Goal: Answer question/provide support: Share knowledge or assist other users

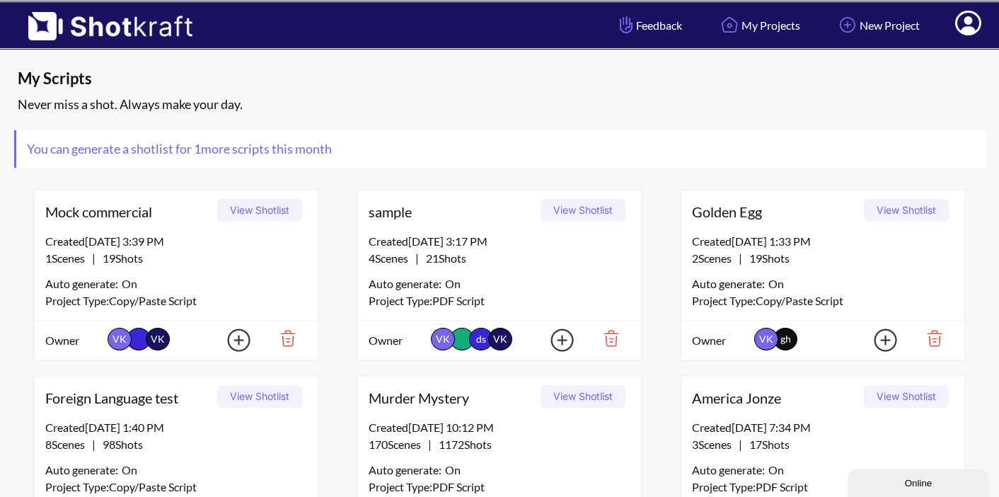
click at [973, 18] on icon at bounding box center [968, 23] width 26 height 25
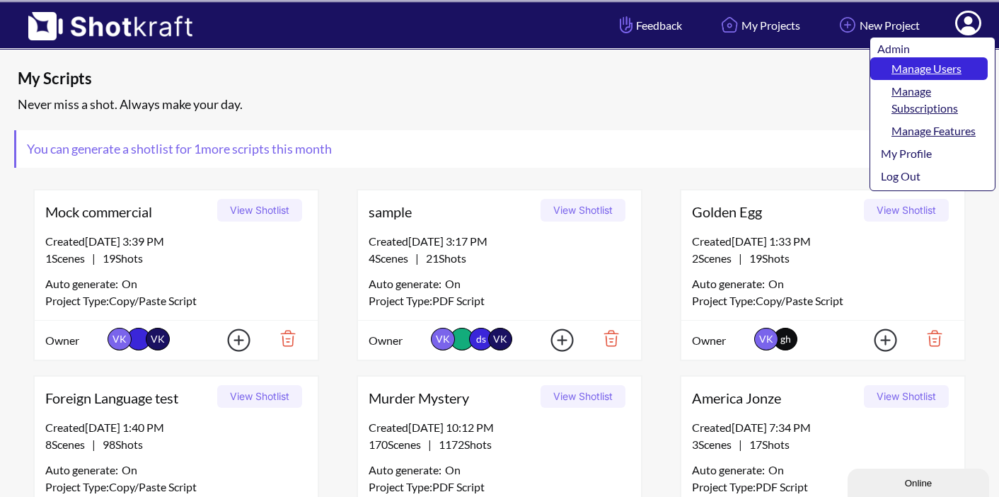
click at [938, 69] on link "Manage Users" at bounding box center [929, 68] width 117 height 23
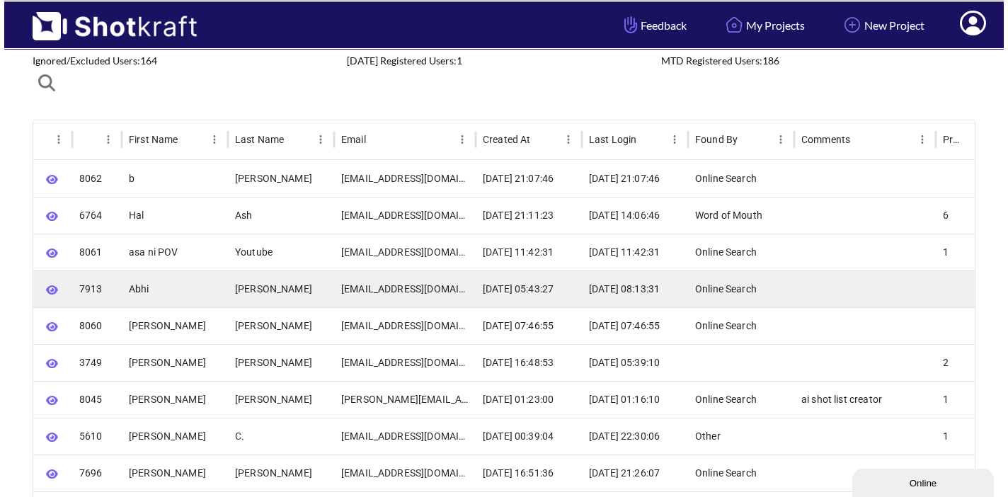
scroll to position [76, 0]
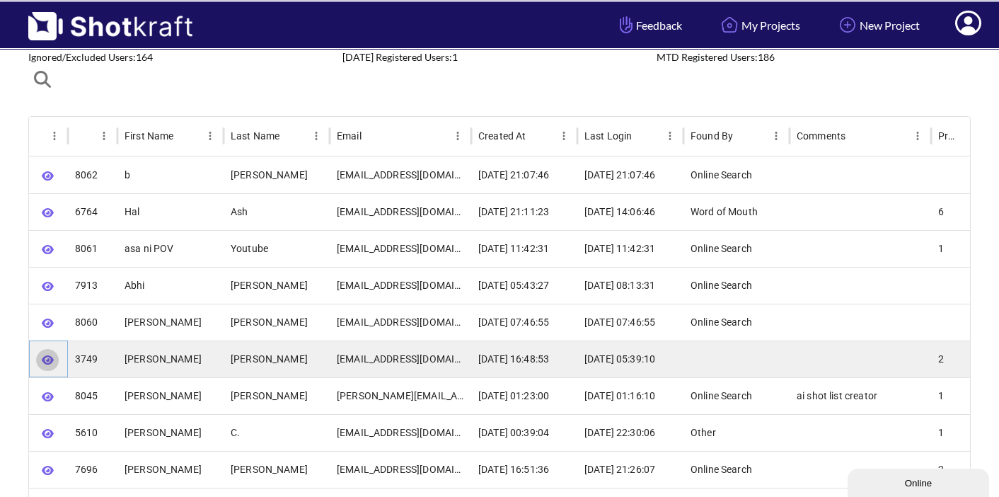
click at [52, 360] on icon "button" at bounding box center [48, 359] width 12 height 9
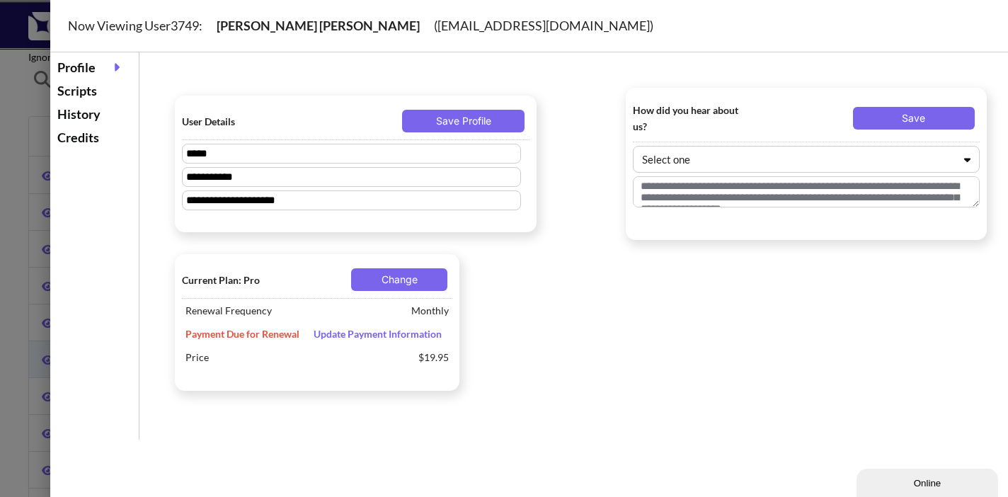
click at [93, 96] on div "Scripts" at bounding box center [94, 90] width 81 height 23
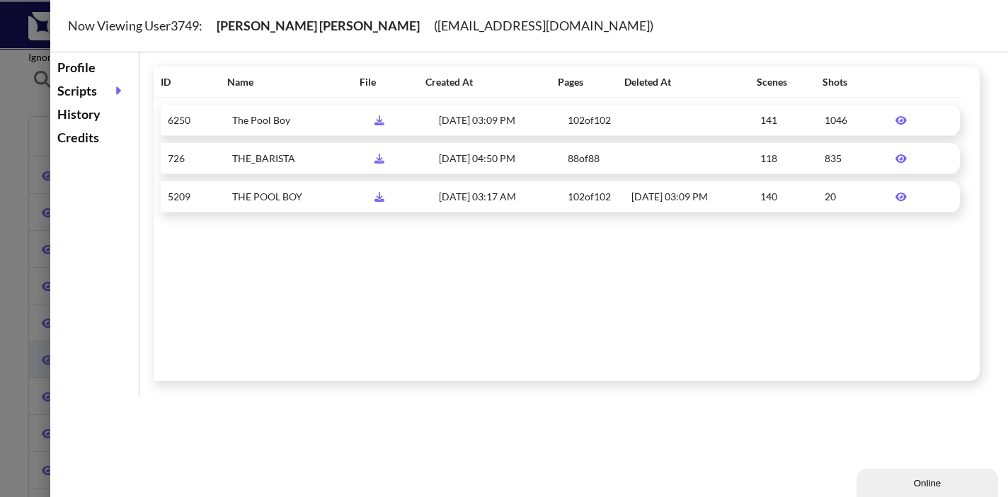
click at [896, 118] on icon at bounding box center [900, 120] width 11 height 8
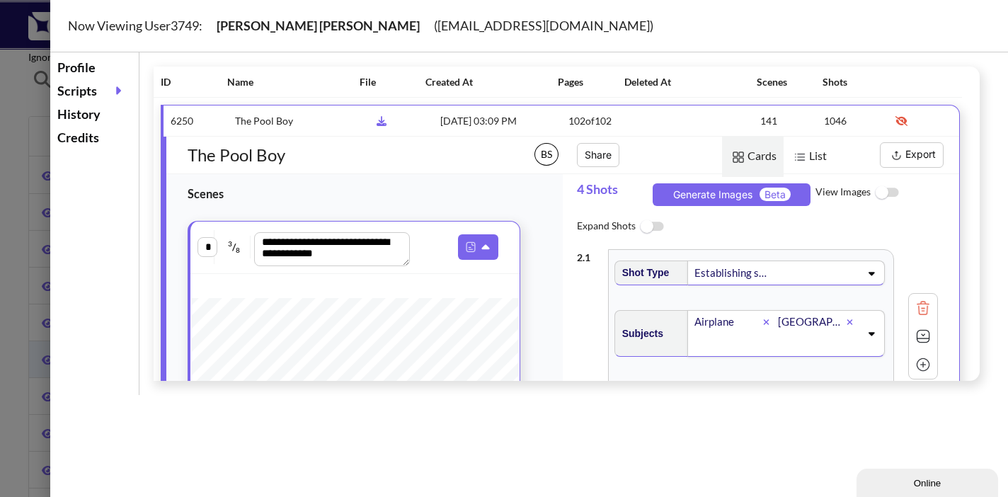
click at [900, 153] on button "Export" at bounding box center [912, 154] width 64 height 25
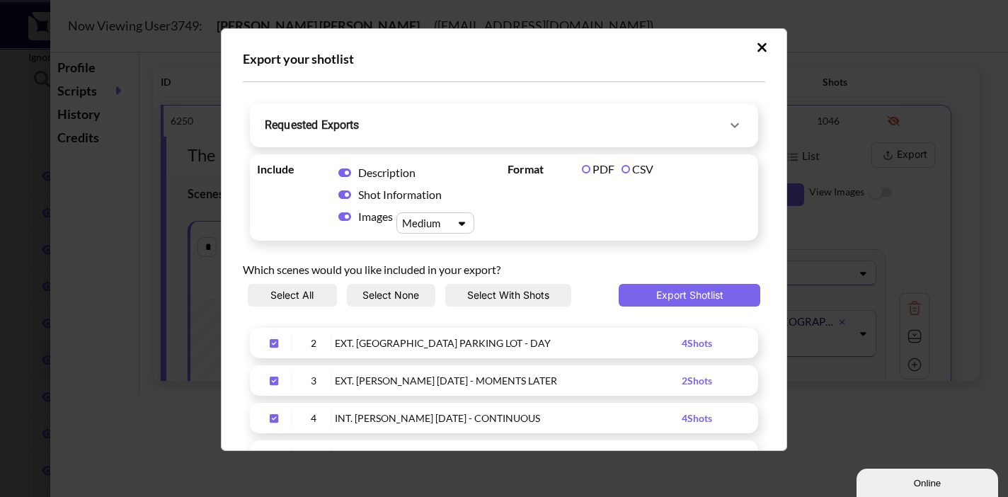
click at [726, 126] on icon "Upload Script" at bounding box center [734, 125] width 17 height 17
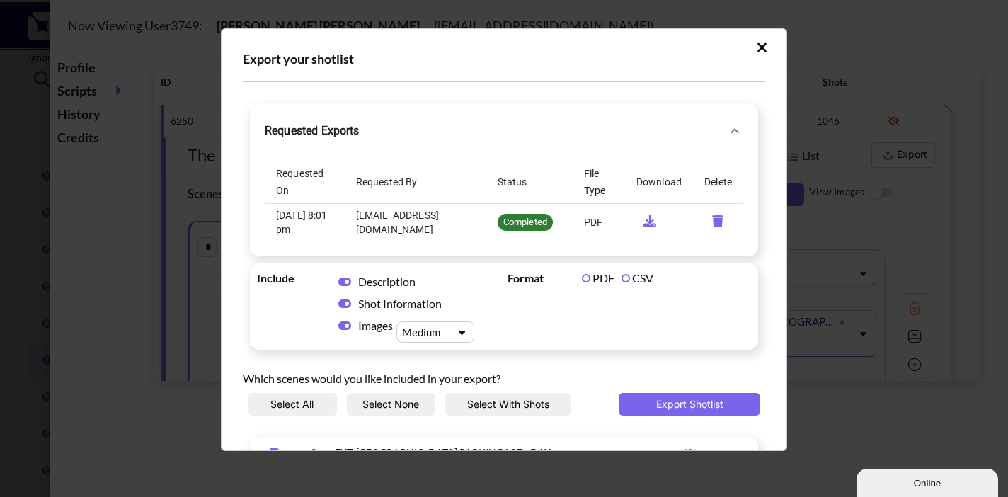
click at [757, 50] on icon "Upload Script" at bounding box center [762, 47] width 11 height 14
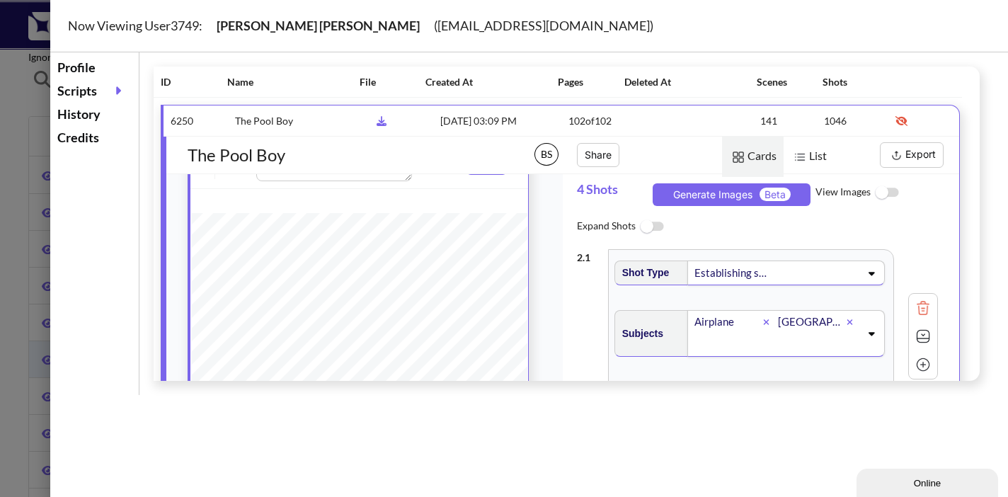
scroll to position [84, 0]
click at [887, 193] on img at bounding box center [887, 193] width 32 height 30
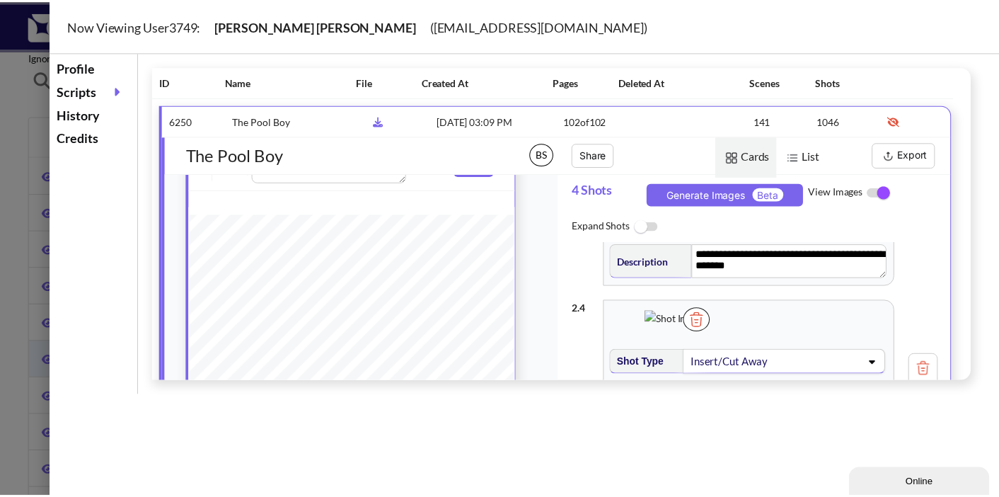
scroll to position [743, 0]
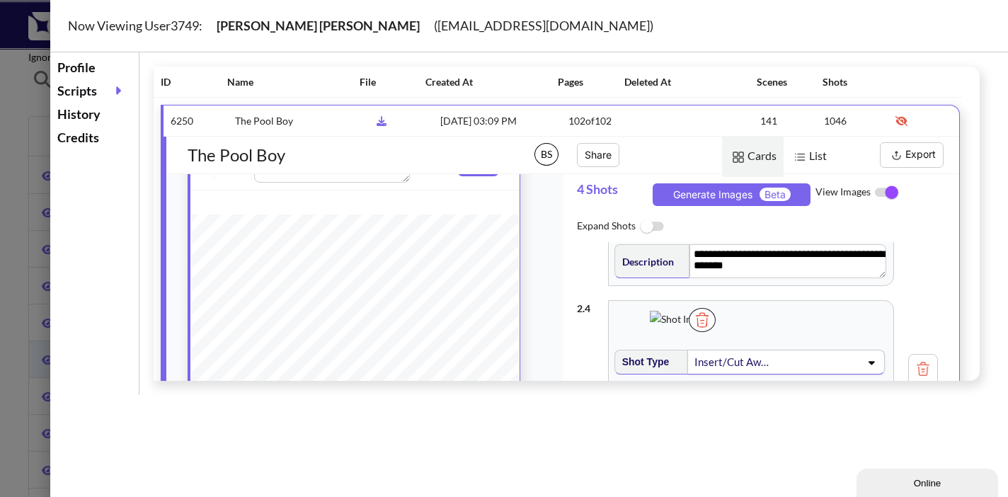
click at [897, 153] on button "Export" at bounding box center [912, 154] width 64 height 25
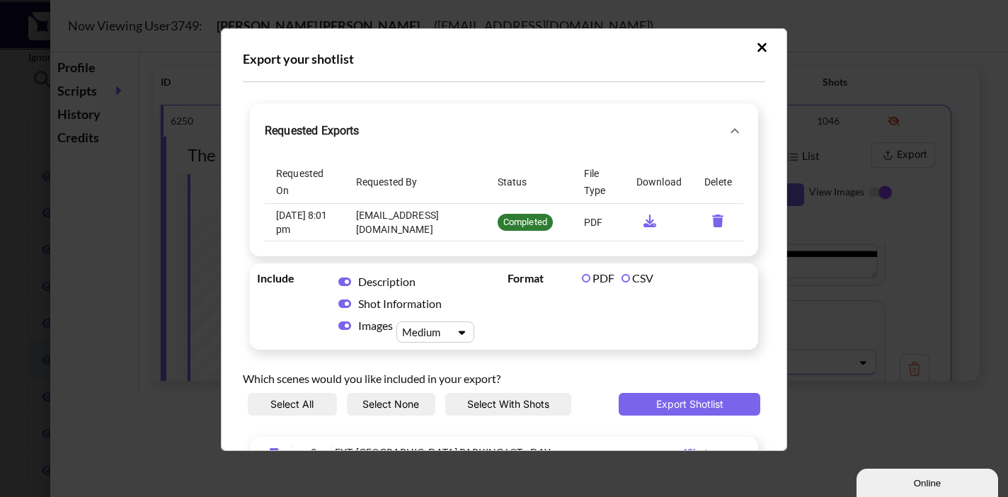
click at [643, 214] on icon "requested-exports" at bounding box center [649, 220] width 13 height 13
click at [730, 127] on icon "Upload Script" at bounding box center [734, 130] width 17 height 17
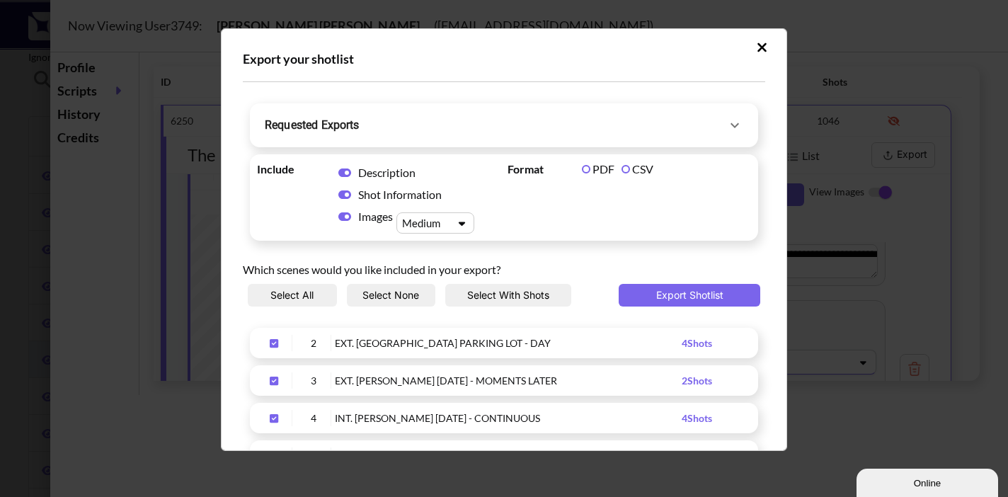
click at [757, 47] on icon "Upload Script" at bounding box center [762, 47] width 11 height 14
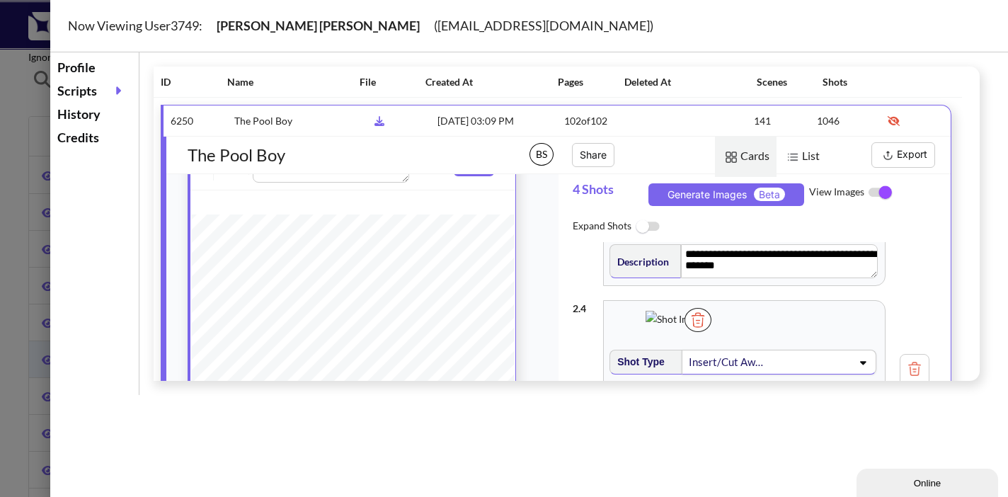
click at [21, 132] on div at bounding box center [504, 248] width 1008 height 497
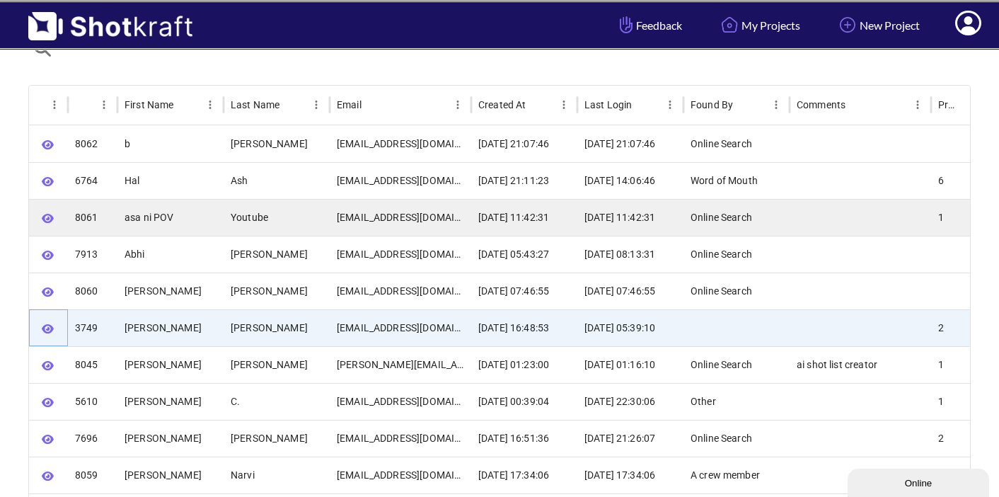
scroll to position [0, 0]
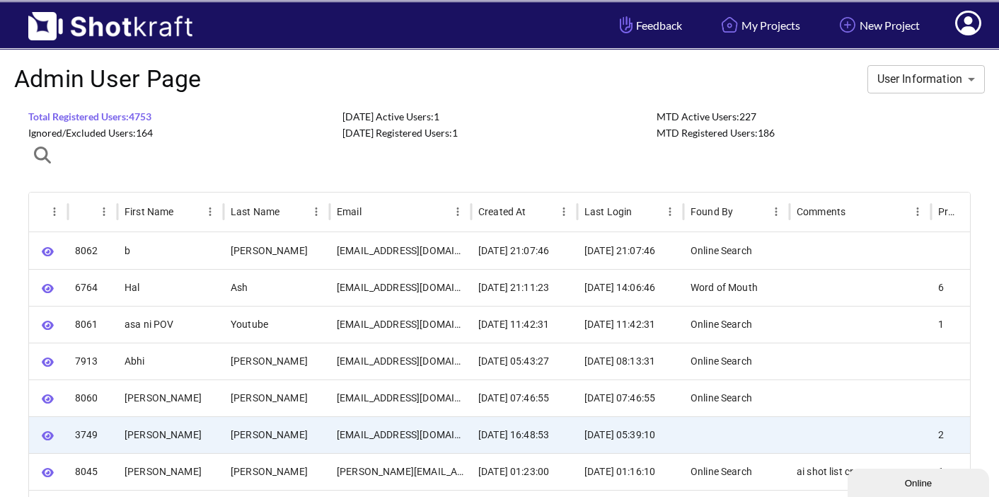
click at [45, 151] on icon "button" at bounding box center [42, 155] width 17 height 17
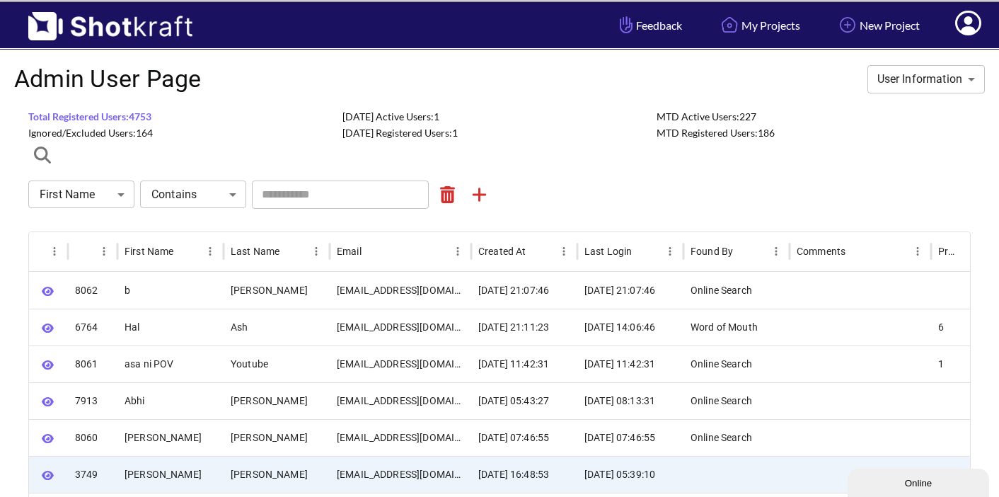
click at [270, 196] on input "text" at bounding box center [340, 194] width 177 height 28
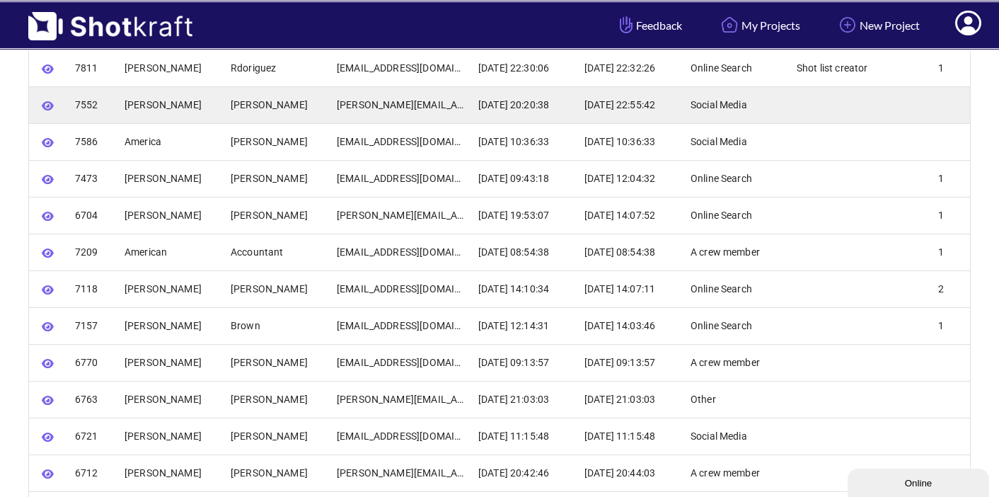
scroll to position [226, 0]
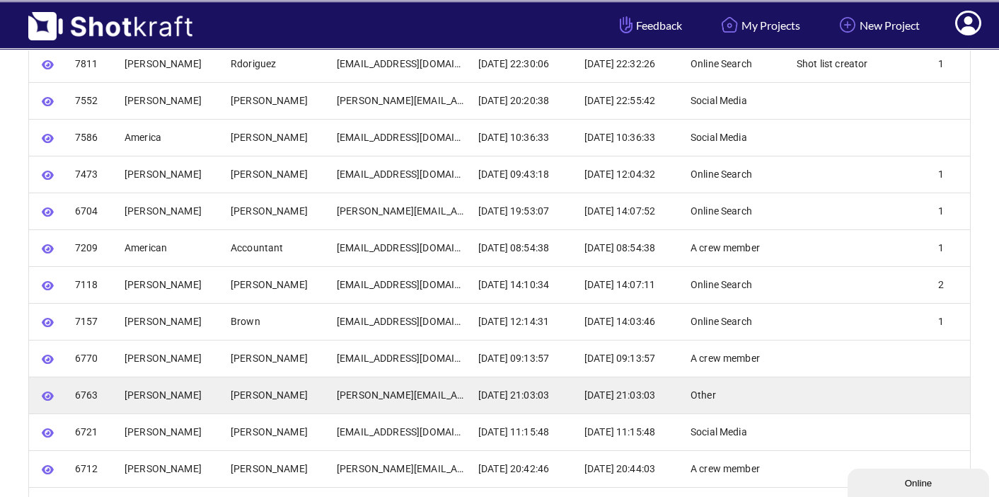
type input "****"
click at [43, 394] on icon "button" at bounding box center [48, 395] width 12 height 9
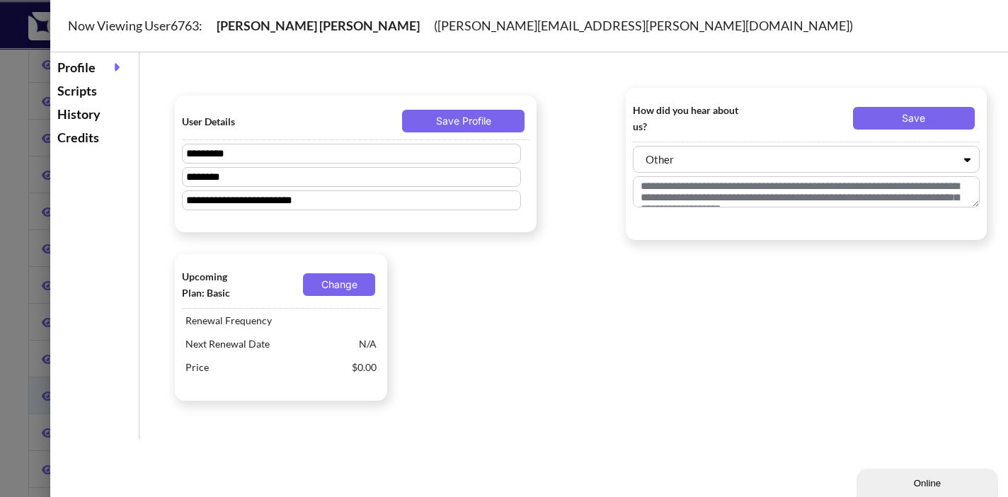
click at [88, 88] on div "Scripts" at bounding box center [94, 90] width 81 height 23
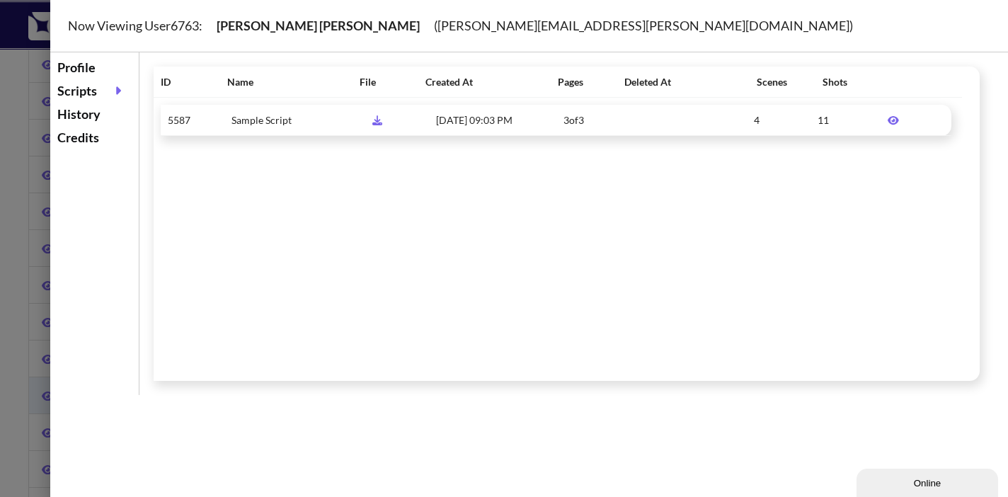
click at [297, 25] on span "[PERSON_NAME] [PERSON_NAME]" at bounding box center [317, 26] width 231 height 16
drag, startPoint x: 281, startPoint y: 27, endPoint x: 338, endPoint y: 29, distance: 56.7
click at [338, 29] on span "[PERSON_NAME] [PERSON_NAME]" at bounding box center [317, 26] width 231 height 16
copy span "[PERSON_NAME]"
click at [8, 178] on div at bounding box center [504, 248] width 1008 height 497
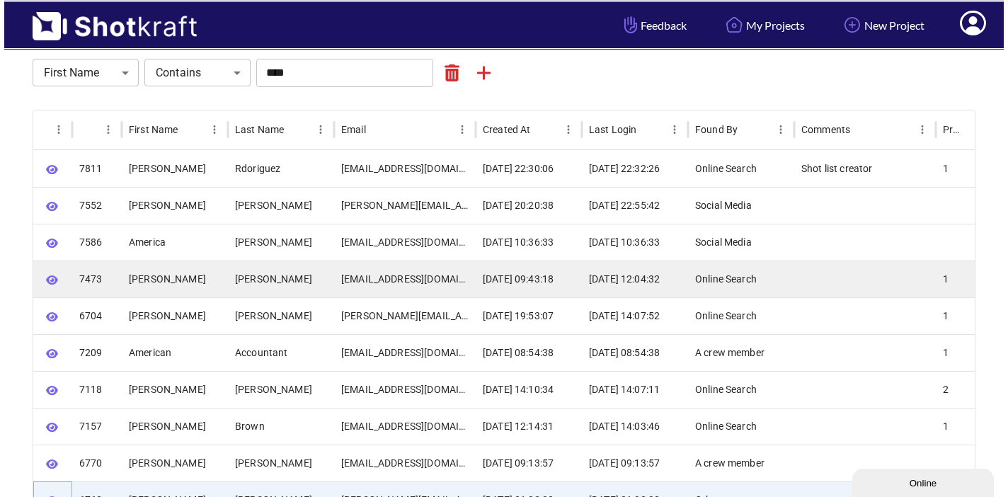
scroll to position [0, 0]
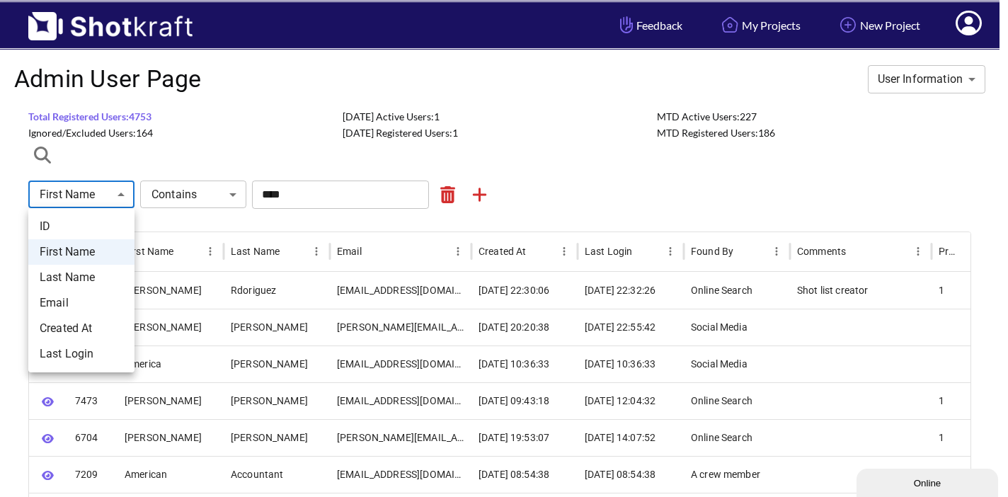
click at [85, 275] on li "Last Name" at bounding box center [81, 277] width 106 height 25
type input "*********"
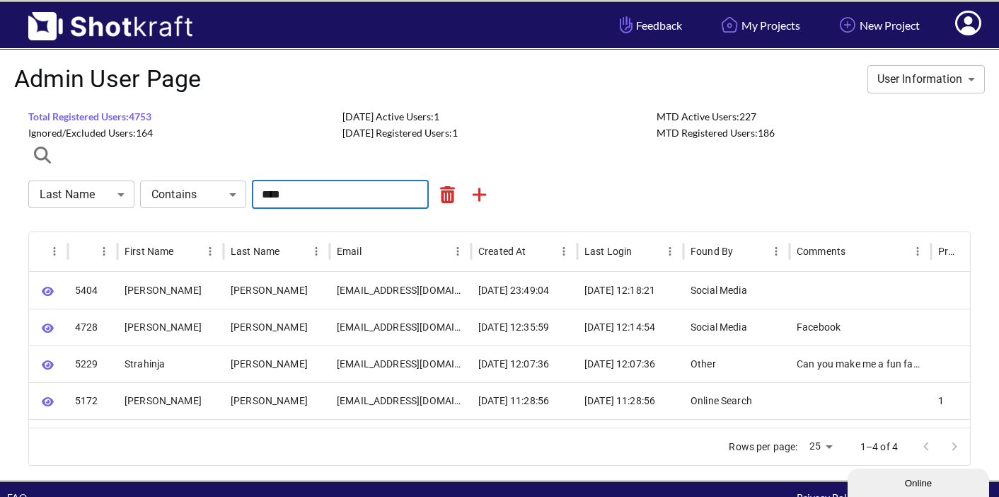
drag, startPoint x: 289, startPoint y: 191, endPoint x: 253, endPoint y: 191, distance: 36.1
click at [253, 191] on input "****" at bounding box center [340, 194] width 177 height 28
paste input "****"
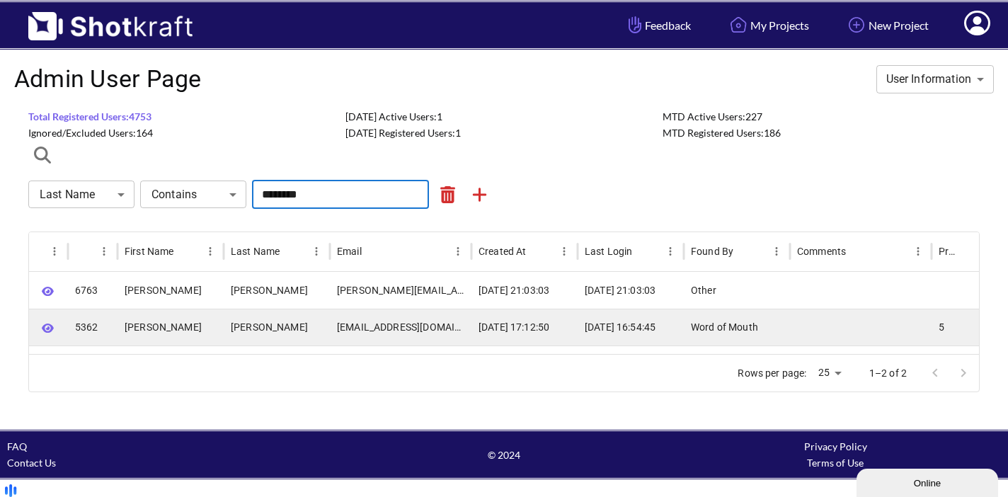
type input "********"
click at [45, 328] on icon "button" at bounding box center [48, 328] width 12 height 11
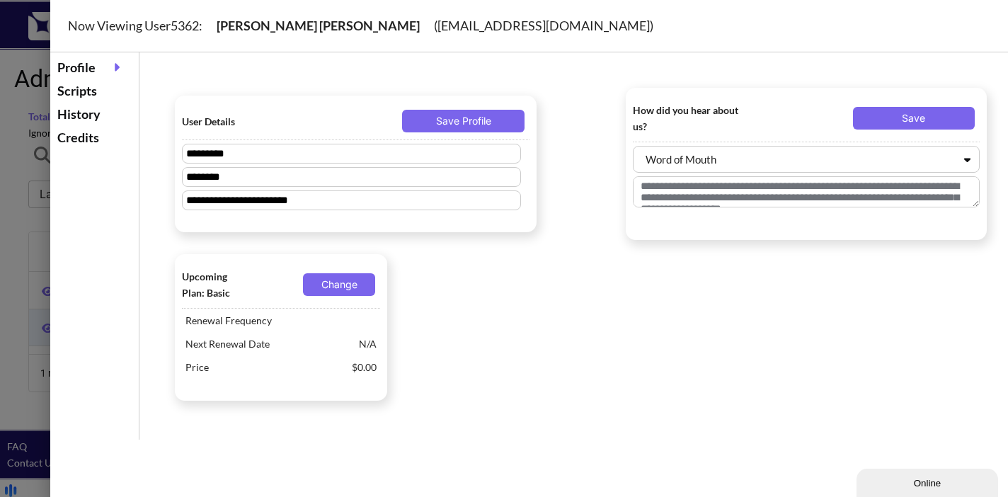
click at [69, 93] on div "Scripts" at bounding box center [94, 90] width 81 height 23
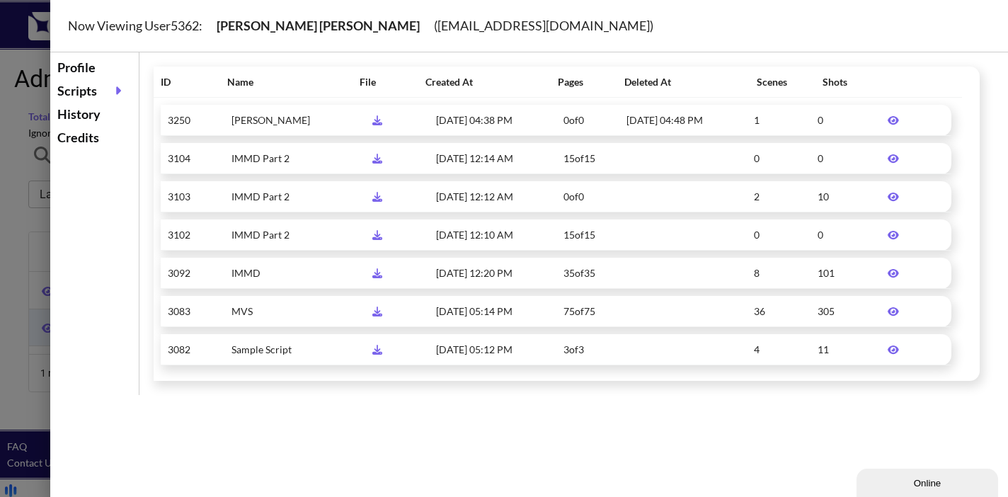
click at [16, 151] on div at bounding box center [504, 248] width 1008 height 497
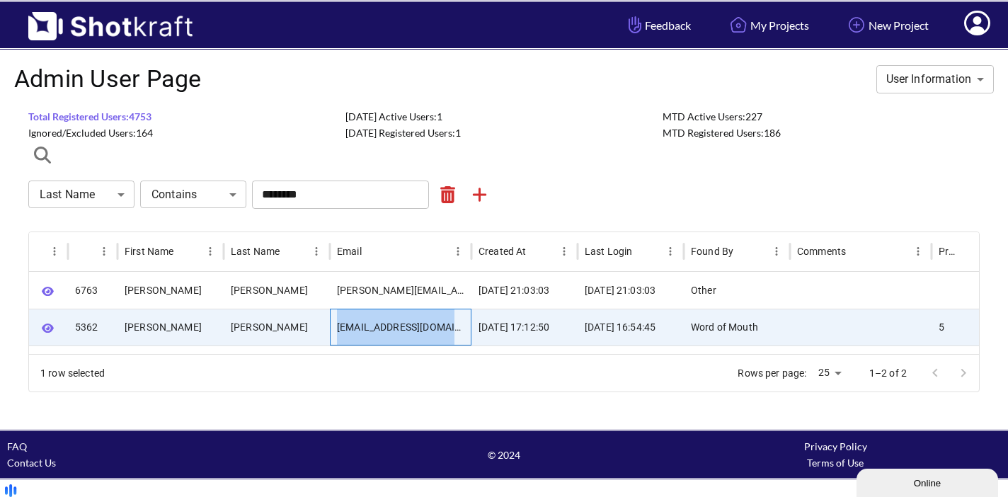
drag, startPoint x: 337, startPoint y: 331, endPoint x: 463, endPoint y: 333, distance: 126.0
click at [463, 333] on div "[EMAIL_ADDRESS][DOMAIN_NAME]" at bounding box center [401, 327] width 142 height 37
copy div "[EMAIL_ADDRESS][DOMAIN_NAME]"
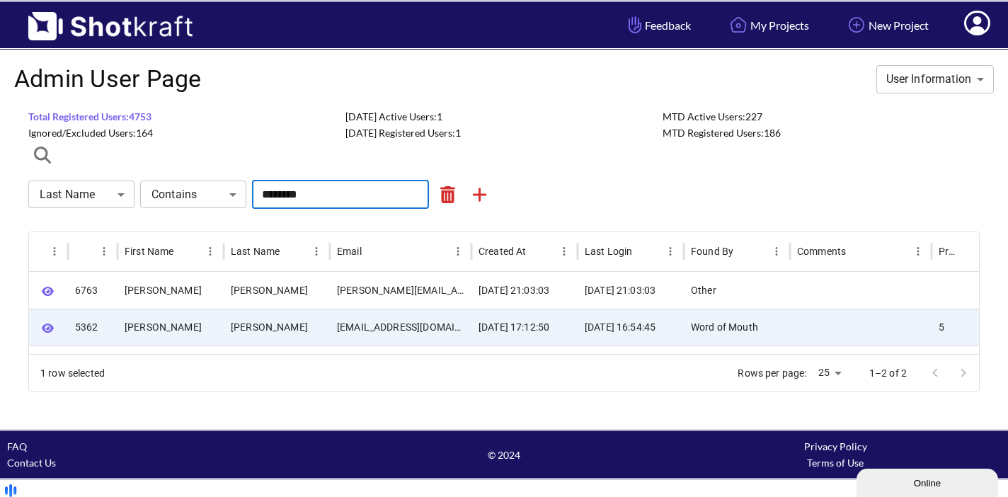
drag, startPoint x: 321, startPoint y: 198, endPoint x: 229, endPoint y: 192, distance: 92.2
click at [228, 192] on div "Last Name ********* ​ Contains **** ​ ******** ​" at bounding box center [503, 194] width 951 height 28
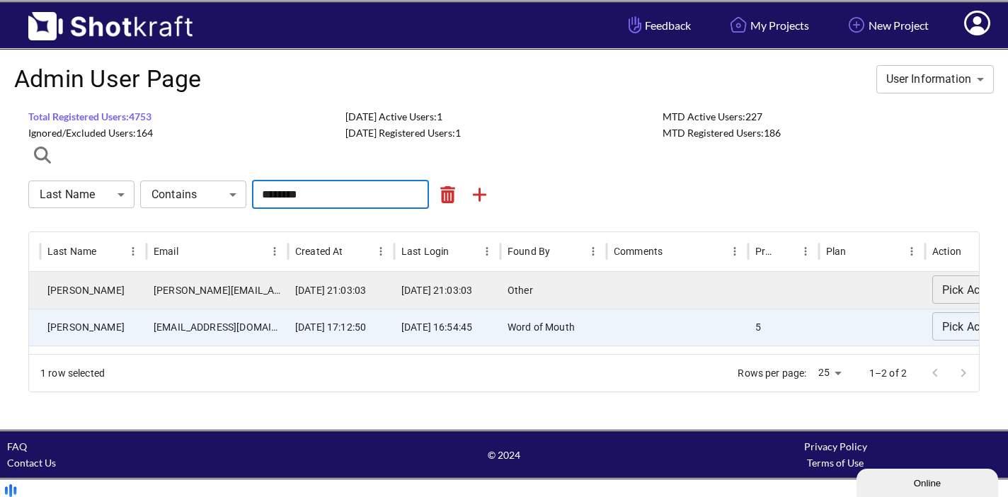
scroll to position [0, 178]
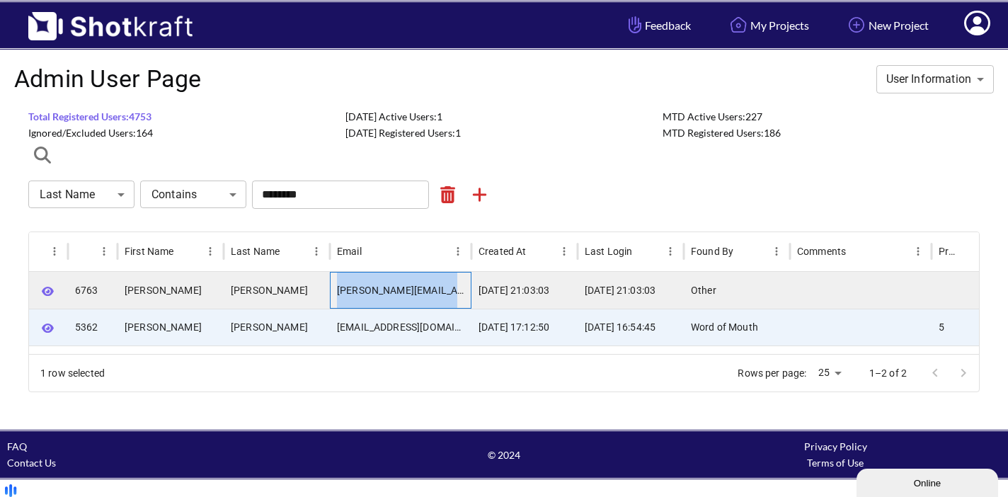
drag, startPoint x: 338, startPoint y: 289, endPoint x: 471, endPoint y: 304, distance: 133.1
click at [471, 304] on div "[PERSON_NAME][EMAIL_ADDRESS][PERSON_NAME][DOMAIN_NAME]" at bounding box center [401, 290] width 142 height 37
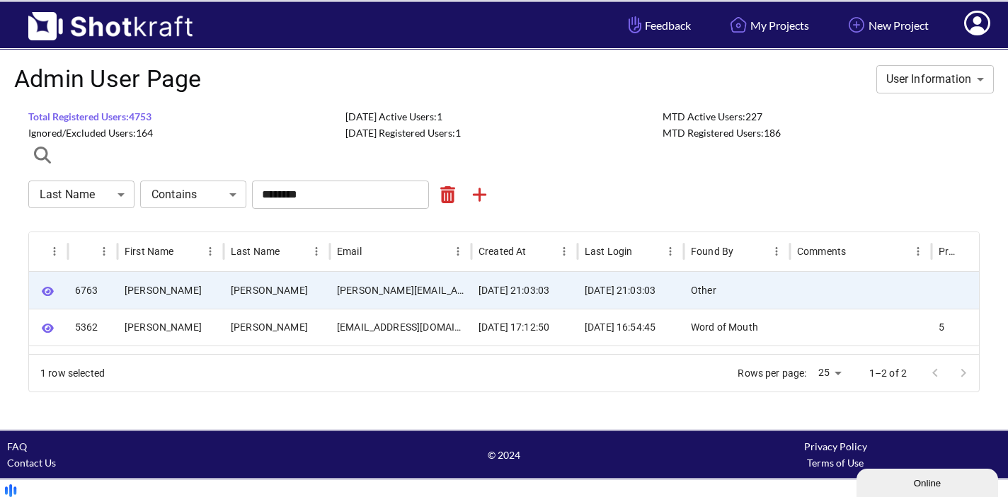
click at [81, 134] on span "Ignored/Excluded Users: 164" at bounding box center [90, 133] width 125 height 12
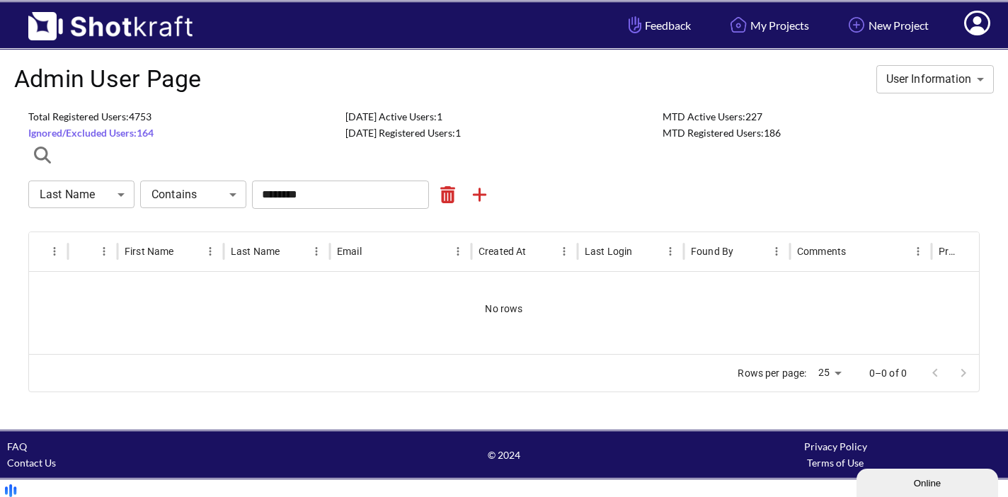
click at [96, 117] on span "Total Registered Users: 4753" at bounding box center [89, 116] width 123 height 12
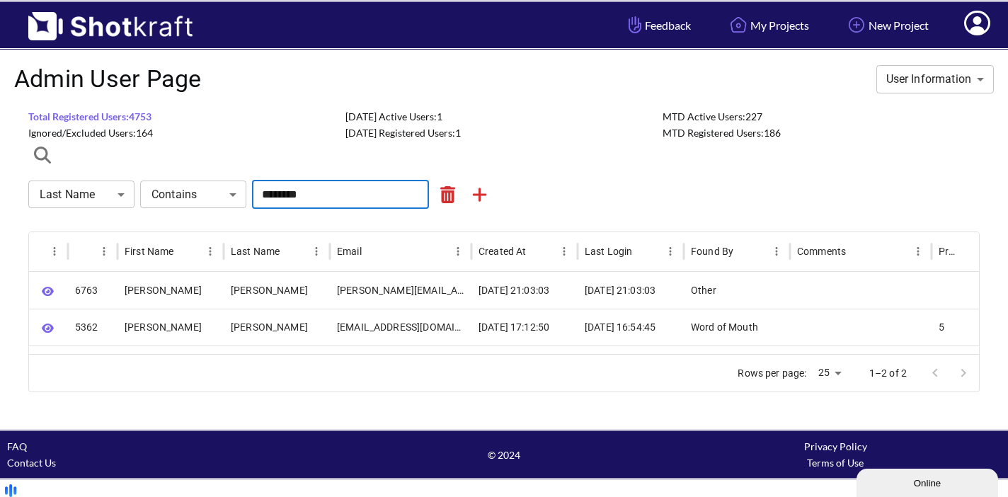
drag, startPoint x: 317, startPoint y: 194, endPoint x: 231, endPoint y: 183, distance: 87.0
click at [231, 183] on div "Last Name ********* ​ Contains **** ​ ******** ​" at bounding box center [503, 194] width 951 height 28
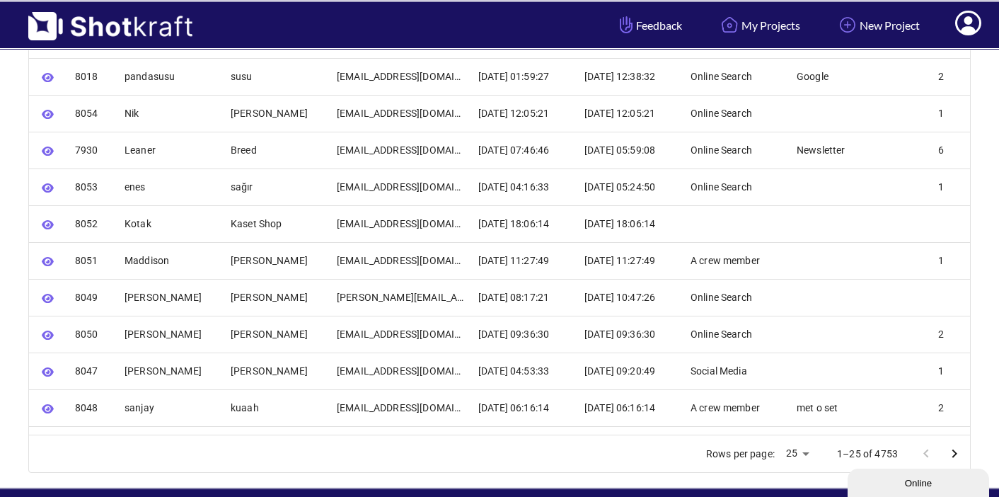
scroll to position [775, 0]
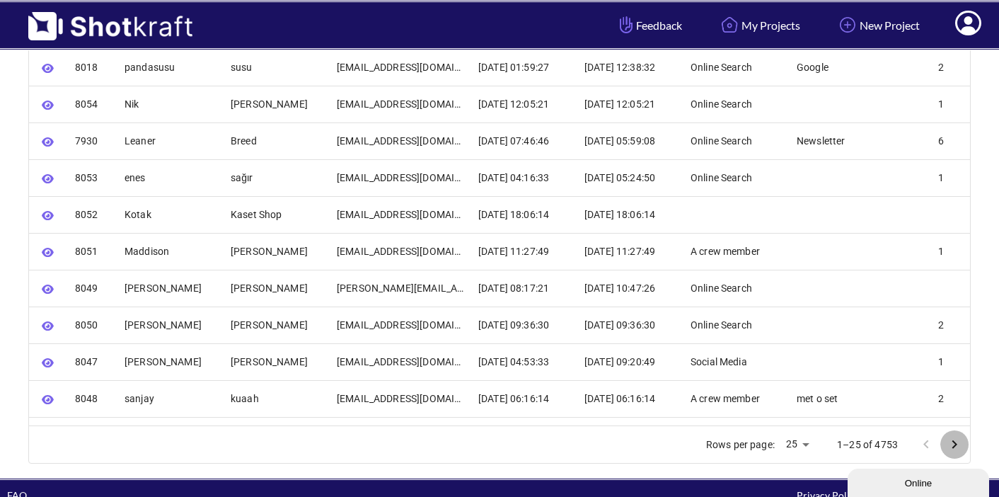
click at [953, 440] on icon "Go to next page" at bounding box center [955, 444] width 5 height 8
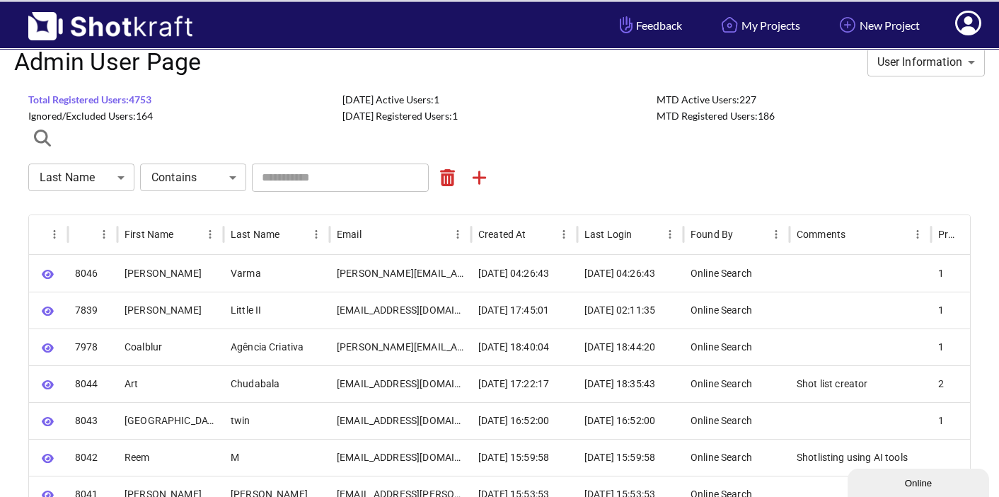
scroll to position [0, 0]
